Goal: Task Accomplishment & Management: Manage account settings

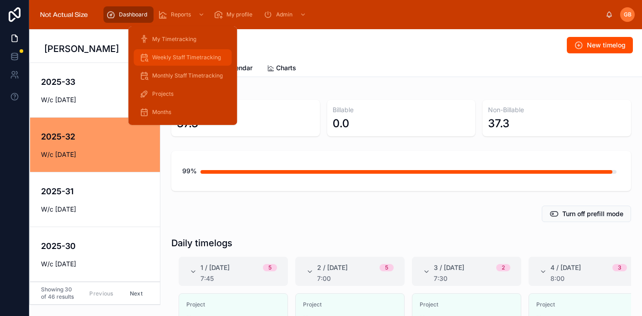
click at [182, 59] on span "Weekly Staff Timetracking" at bounding box center [186, 57] width 69 height 7
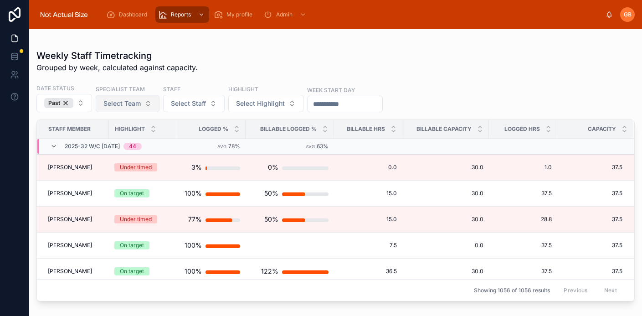
click at [134, 108] on button "Select Team" at bounding box center [128, 103] width 64 height 17
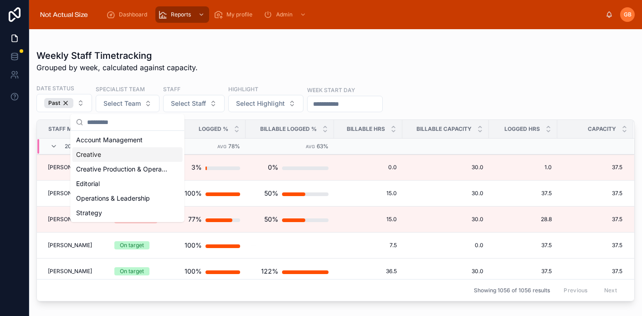
click at [99, 157] on span "Creative" at bounding box center [88, 154] width 25 height 9
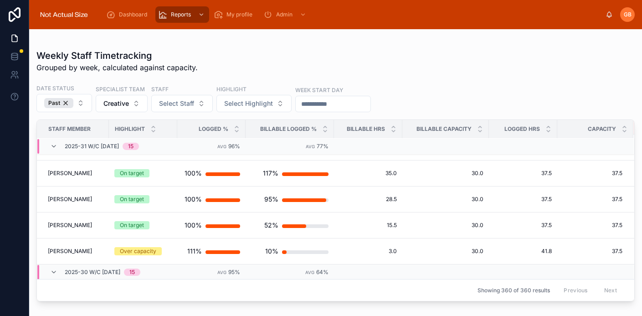
scroll to position [693, 0]
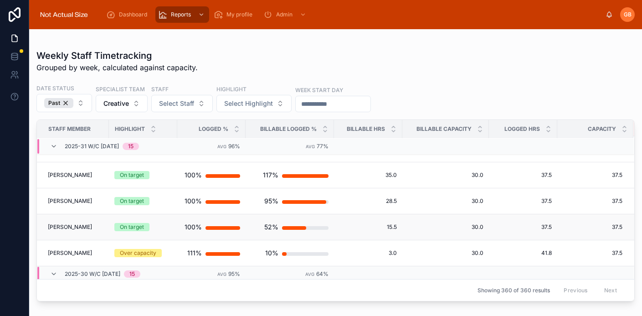
click at [254, 227] on div "52%" at bounding box center [290, 227] width 78 height 18
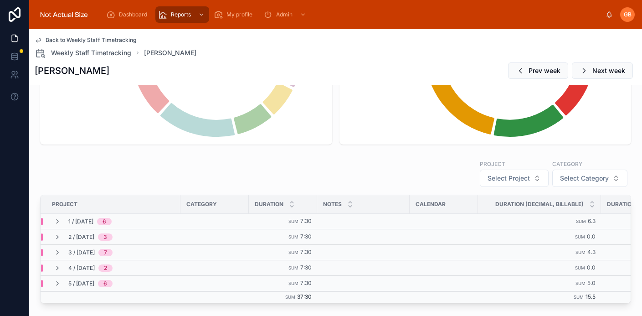
scroll to position [384, 0]
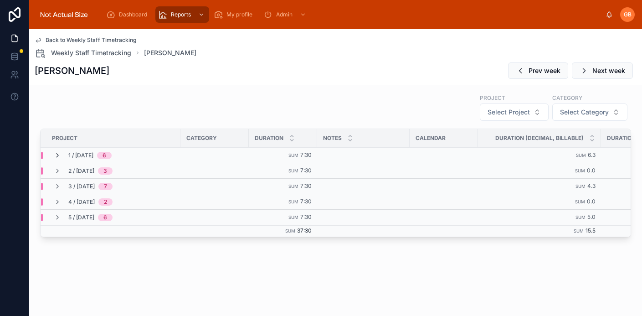
click at [60, 154] on icon at bounding box center [57, 155] width 7 height 7
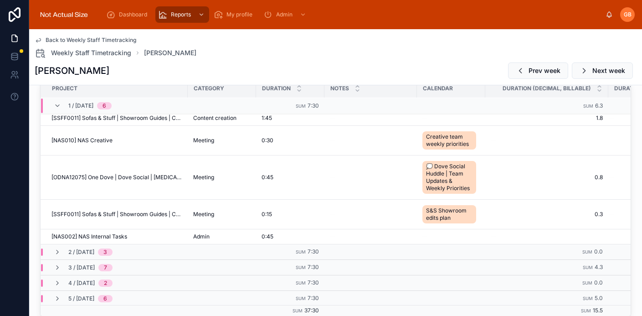
scroll to position [450, 0]
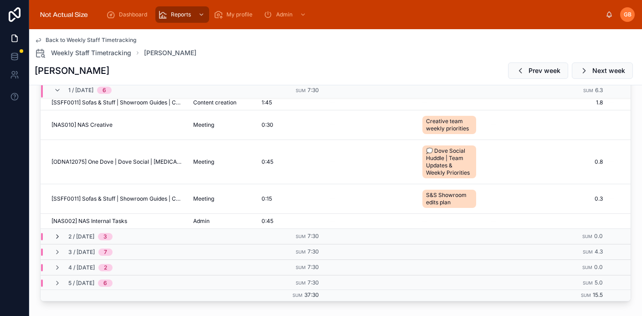
click at [57, 238] on icon at bounding box center [57, 236] width 7 height 7
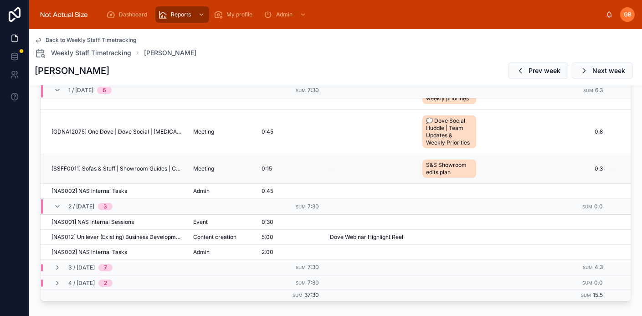
scroll to position [64, 0]
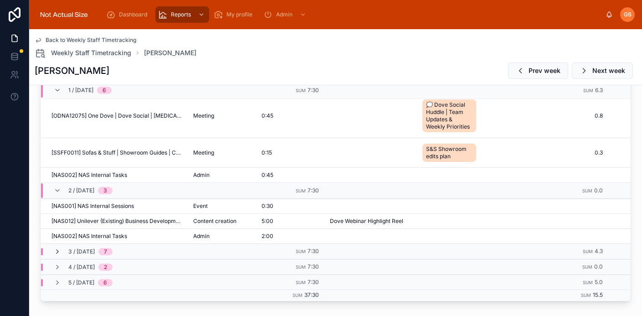
click at [55, 249] on icon at bounding box center [57, 251] width 7 height 7
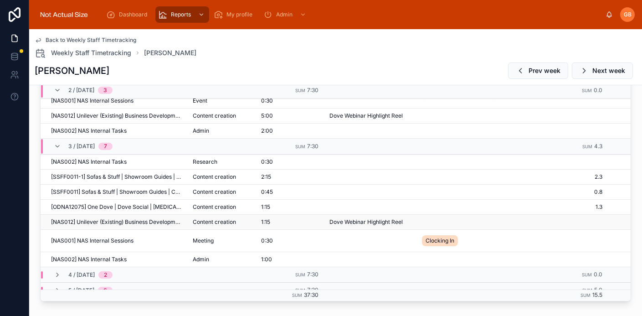
scroll to position [177, 0]
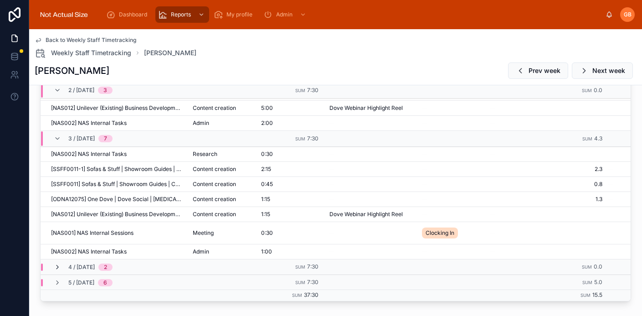
click at [60, 267] on icon at bounding box center [57, 267] width 7 height 7
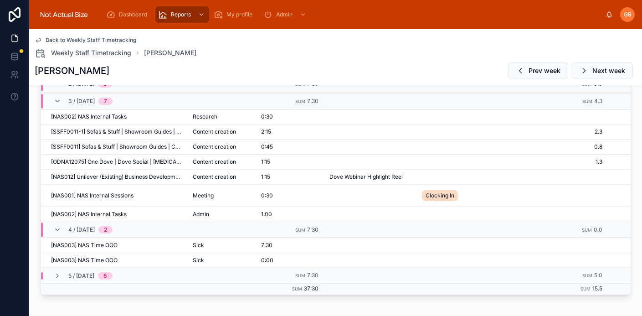
scroll to position [456, 0]
click at [58, 279] on td "5 / [DATE] 6" at bounding box center [149, 276] width 216 height 16
click at [57, 274] on icon at bounding box center [57, 275] width 7 height 7
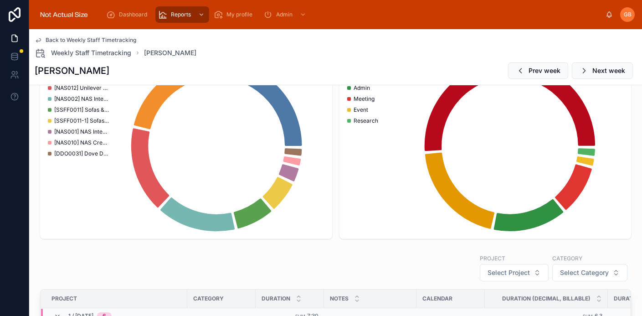
scroll to position [54, 0]
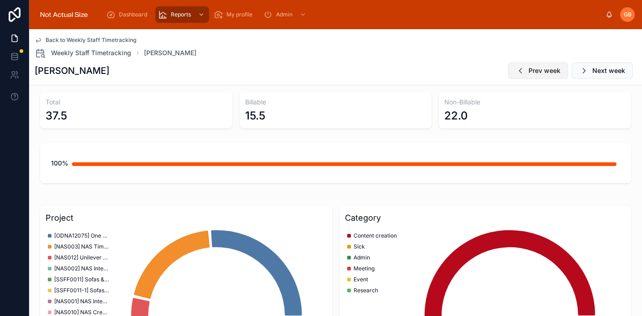
click at [547, 72] on span "Prev week" at bounding box center [545, 70] width 32 height 9
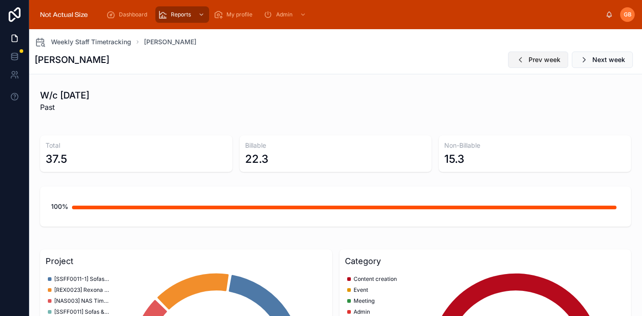
click at [538, 58] on span "Prev week" at bounding box center [545, 59] width 32 height 9
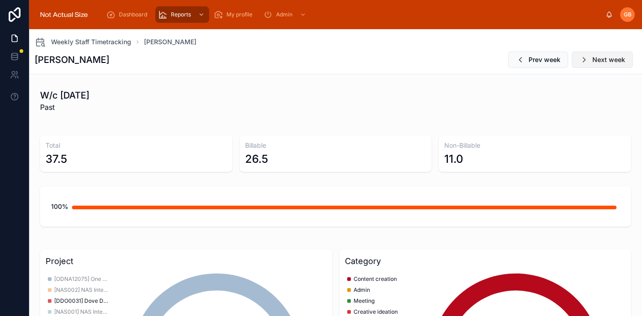
click at [611, 60] on span "Next week" at bounding box center [609, 59] width 33 height 9
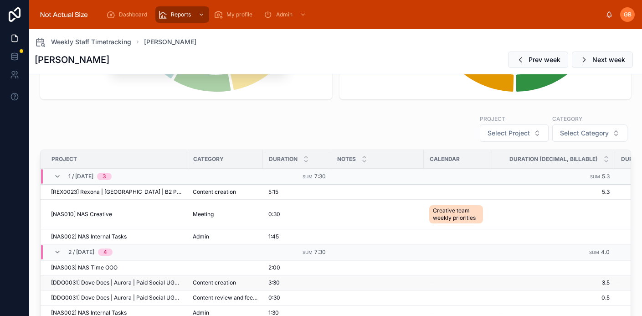
scroll to position [181, 0]
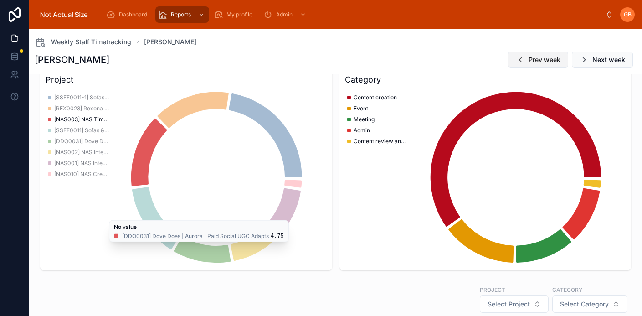
click at [546, 61] on span "Prev week" at bounding box center [545, 59] width 32 height 9
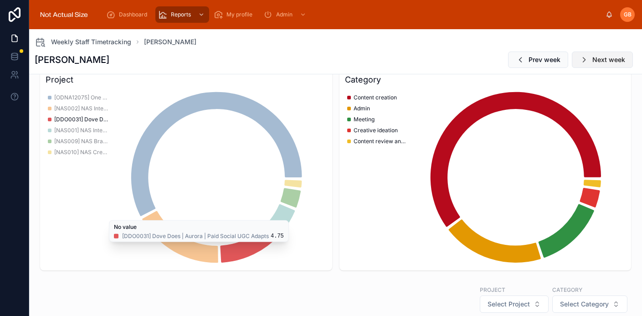
click at [592, 59] on button "Next week" at bounding box center [602, 60] width 61 height 16
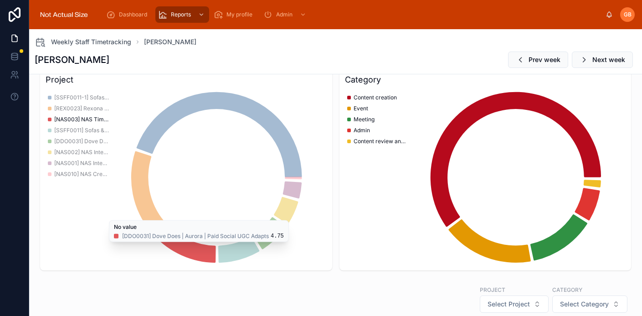
click at [592, 59] on button "Next week" at bounding box center [602, 60] width 61 height 16
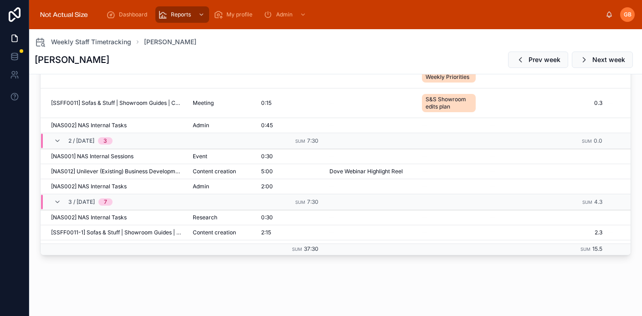
scroll to position [71, 0]
